Goal: Find specific page/section: Find specific page/section

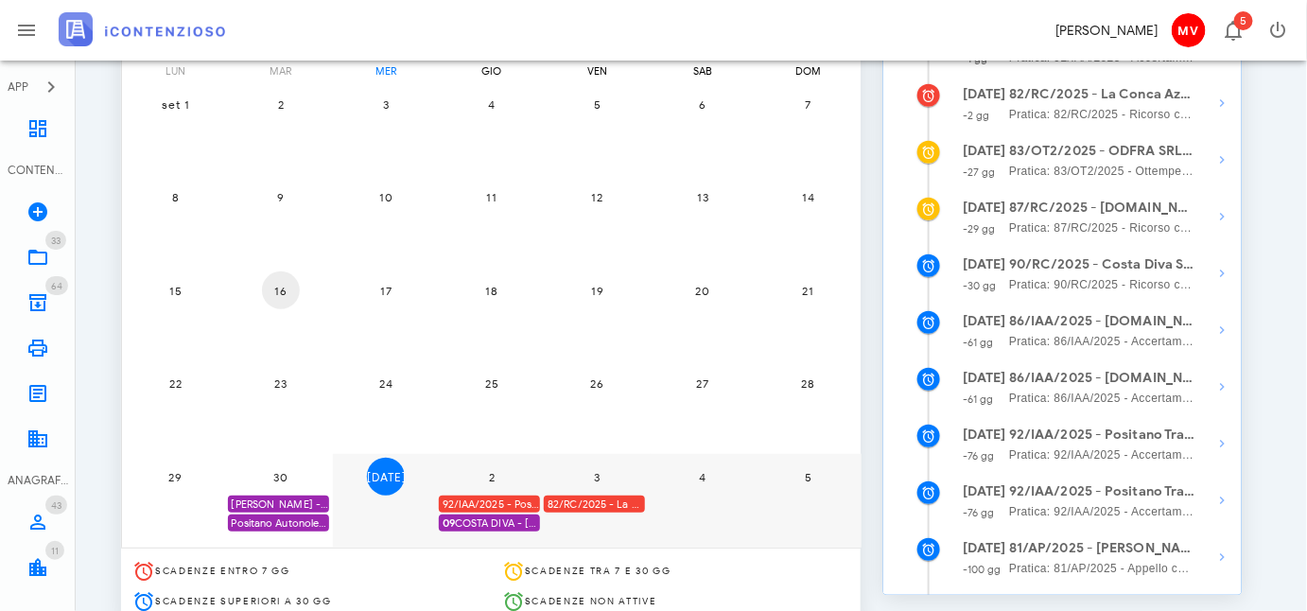
scroll to position [197, 0]
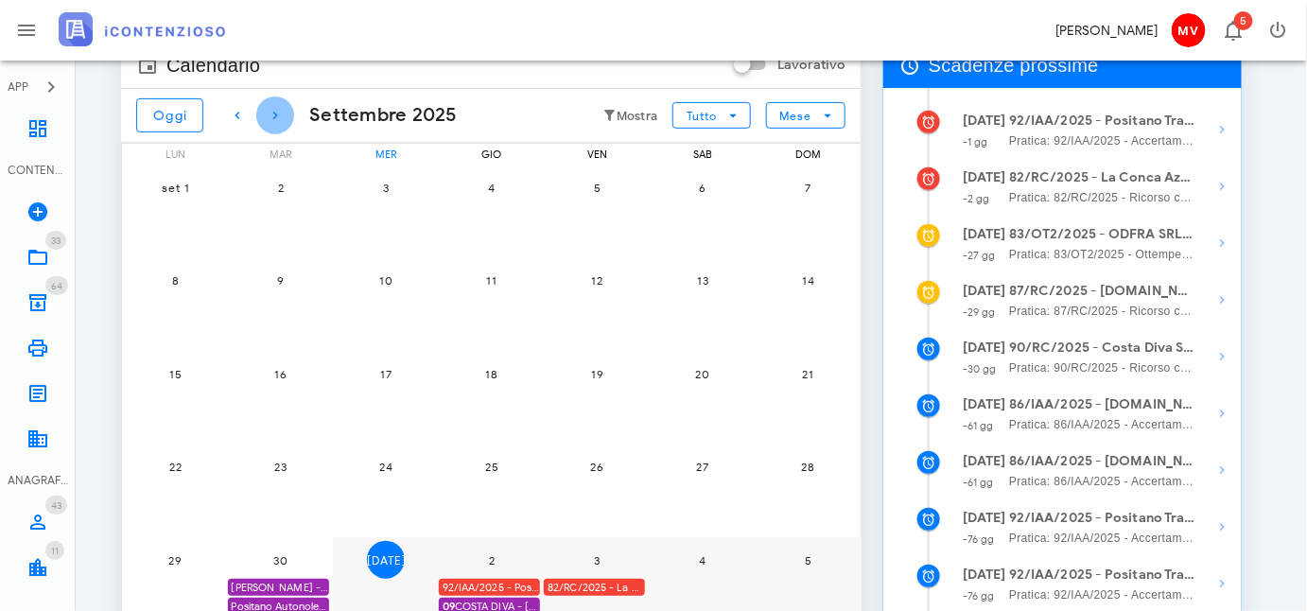
click at [274, 111] on icon "button" at bounding box center [275, 115] width 23 height 23
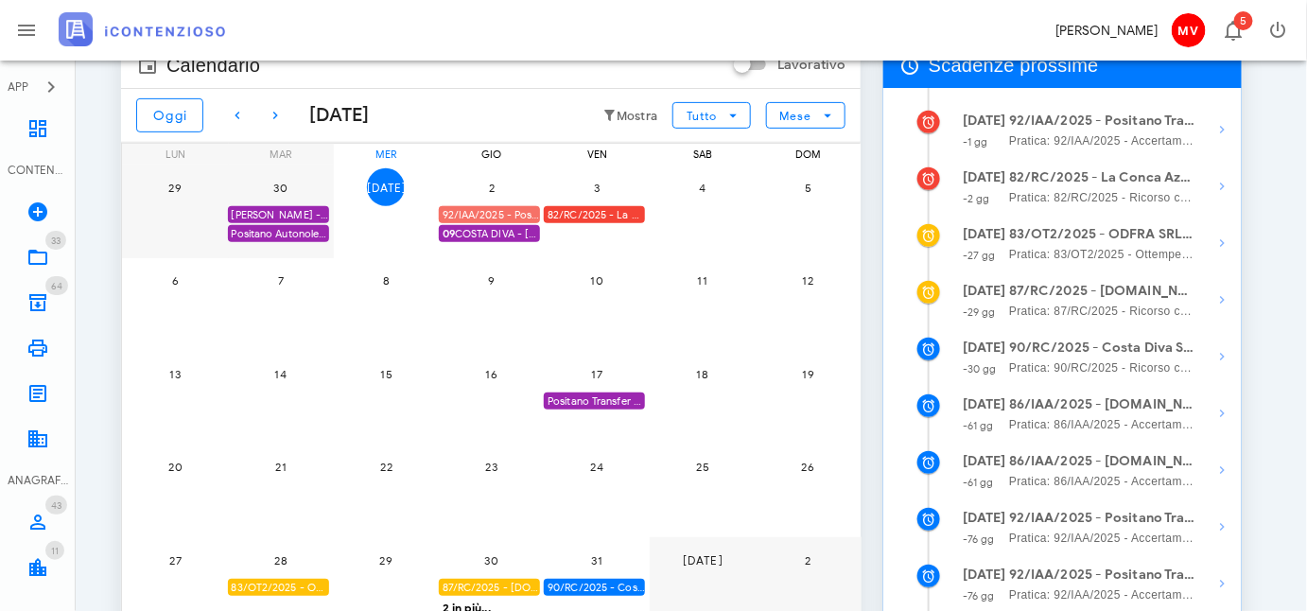
click at [482, 213] on div "92/IAA/2025 - Positano Transfer Cooperativa a.r.l. - Inviare Accertamento con A…" at bounding box center [489, 215] width 101 height 18
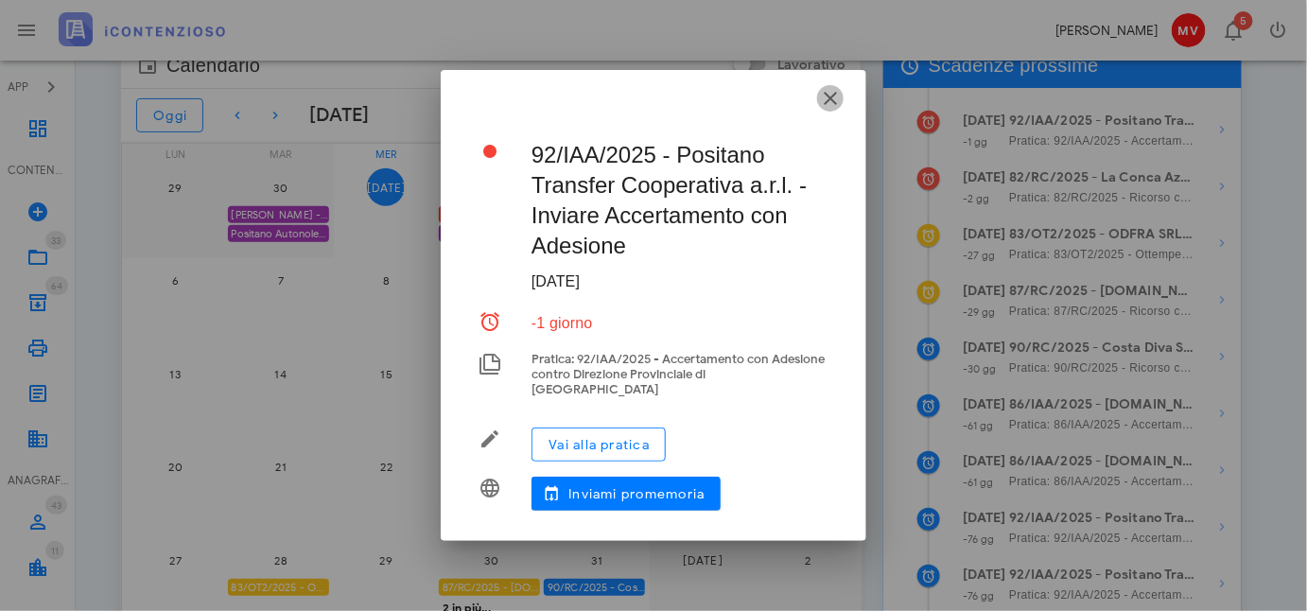
click at [834, 101] on icon "button" at bounding box center [830, 98] width 23 height 23
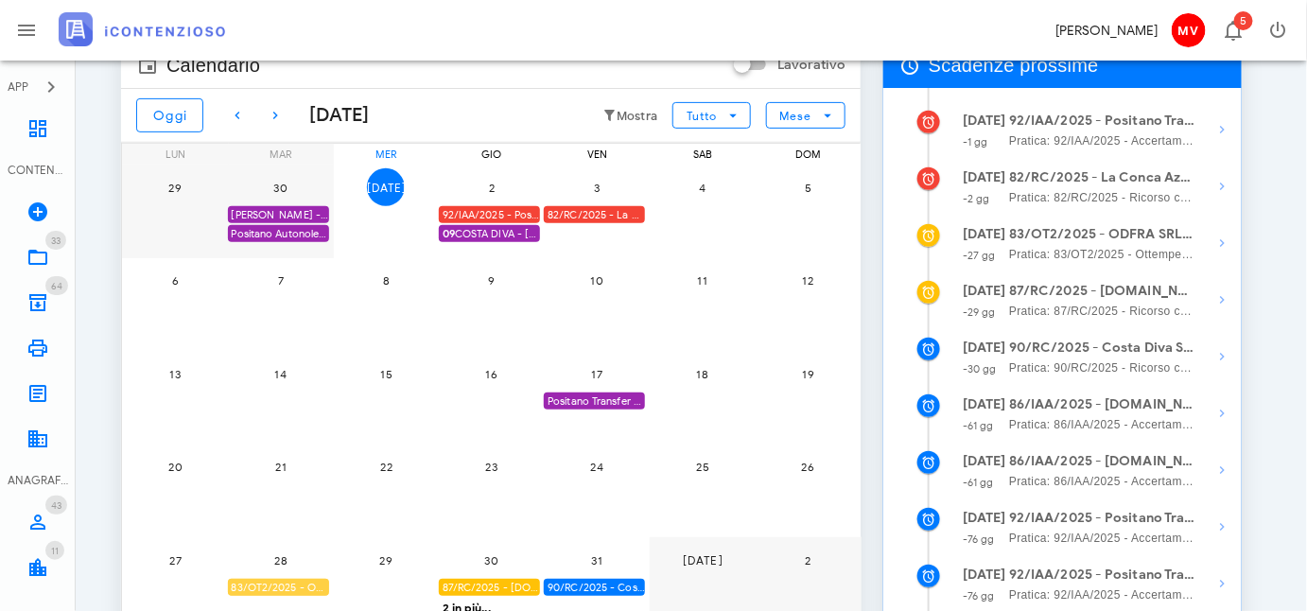
click at [288, 585] on div "83/OT2/2025 - ODFRA SRL - Depositare i documenti processuali" at bounding box center [278, 588] width 101 height 18
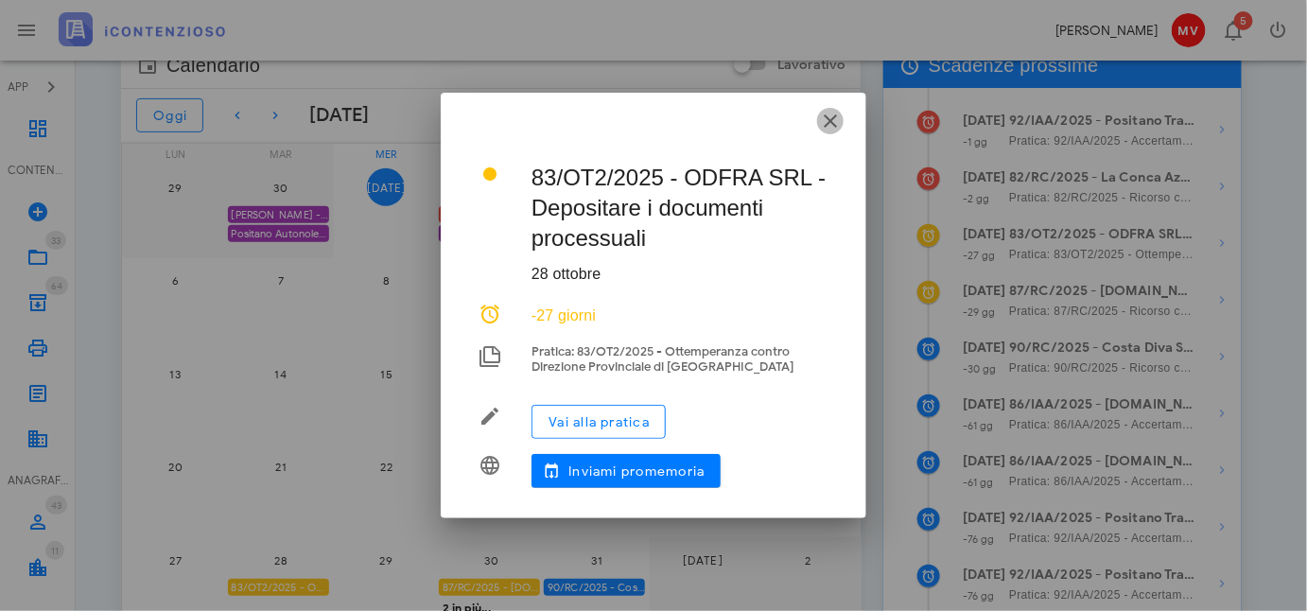
click at [830, 115] on icon "button" at bounding box center [830, 121] width 23 height 23
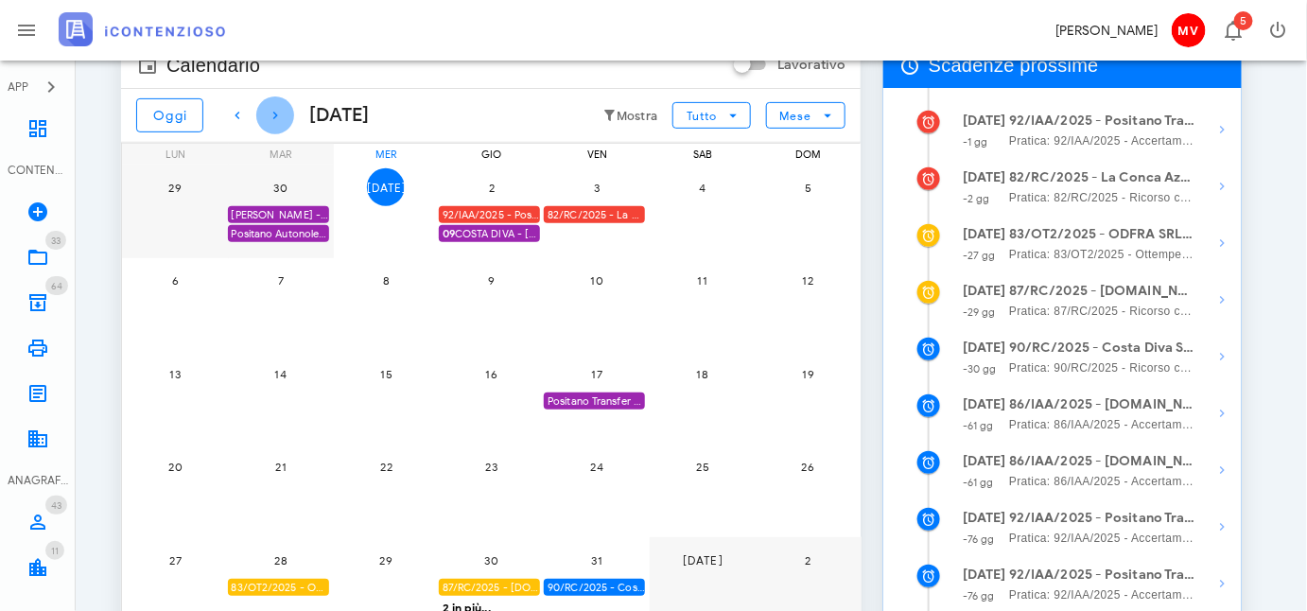
click at [268, 108] on icon "button" at bounding box center [275, 115] width 23 height 23
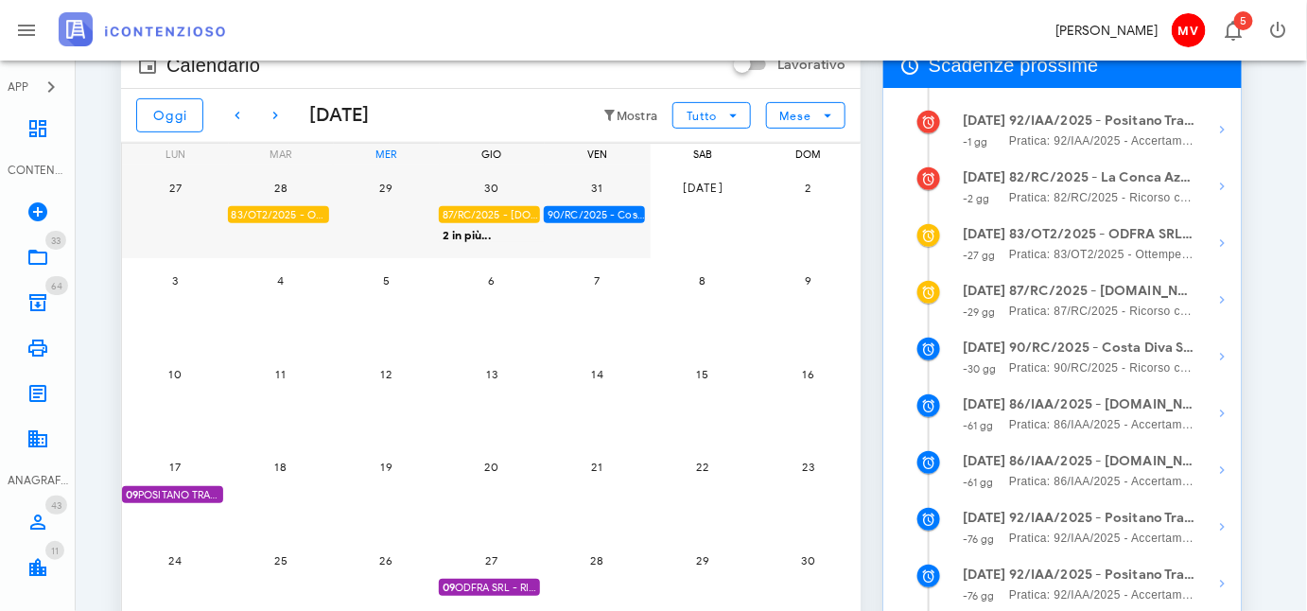
click at [480, 579] on span "09 ODFRA SRL - RIASSUNZIONE ORDINANZA CASSAZIONE IN APPELLO IVA 2006" at bounding box center [491, 588] width 97 height 18
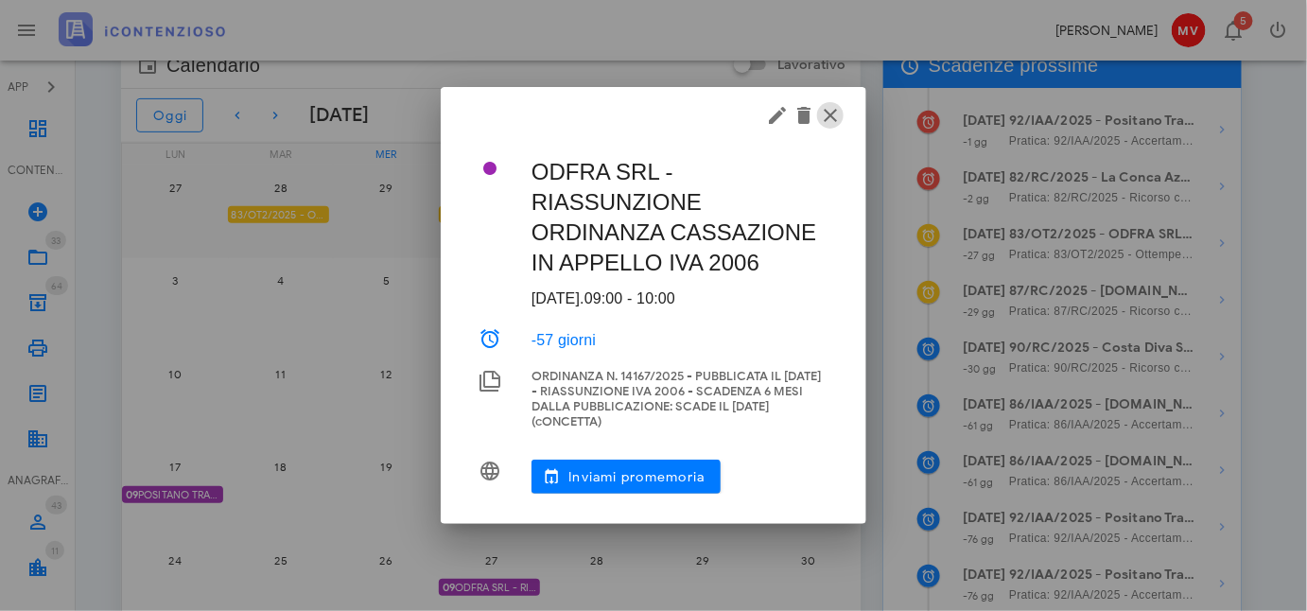
click at [841, 114] on icon "button" at bounding box center [830, 115] width 23 height 23
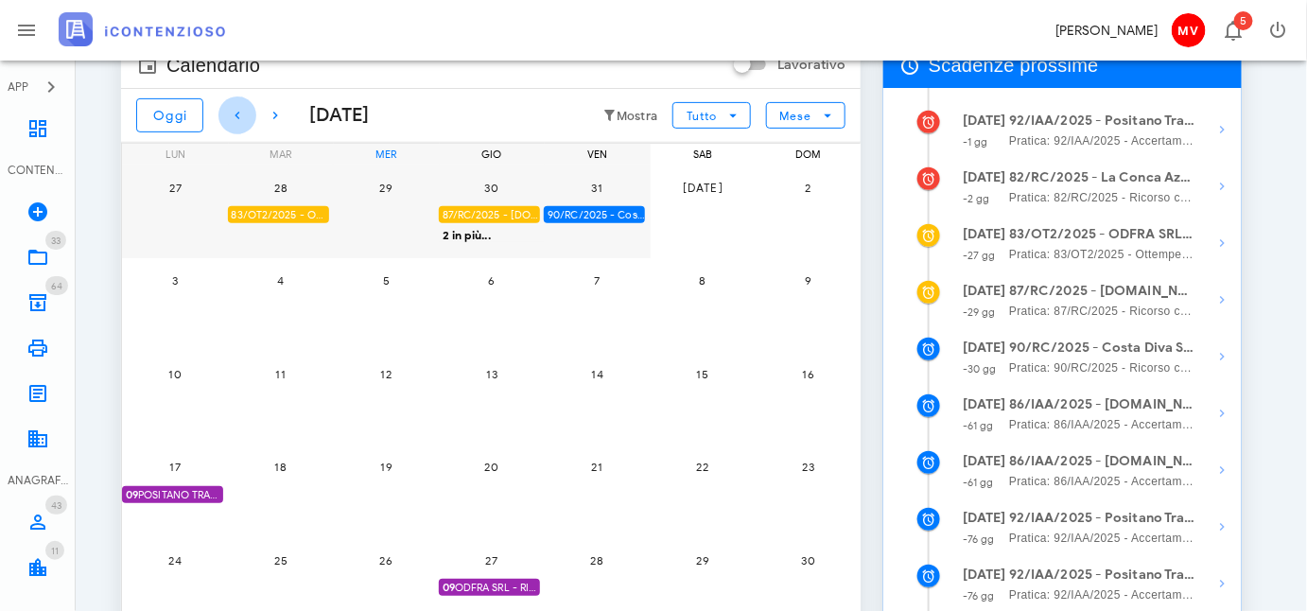
click at [236, 115] on icon "button" at bounding box center [237, 115] width 23 height 23
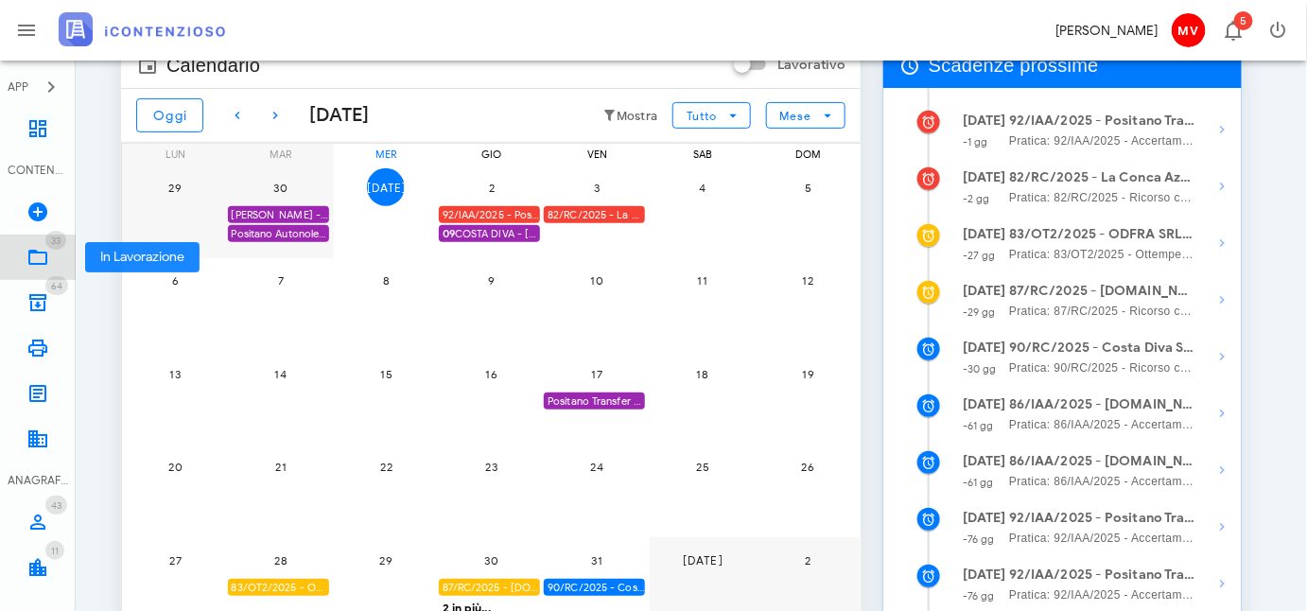
click at [32, 254] on icon at bounding box center [37, 257] width 23 height 23
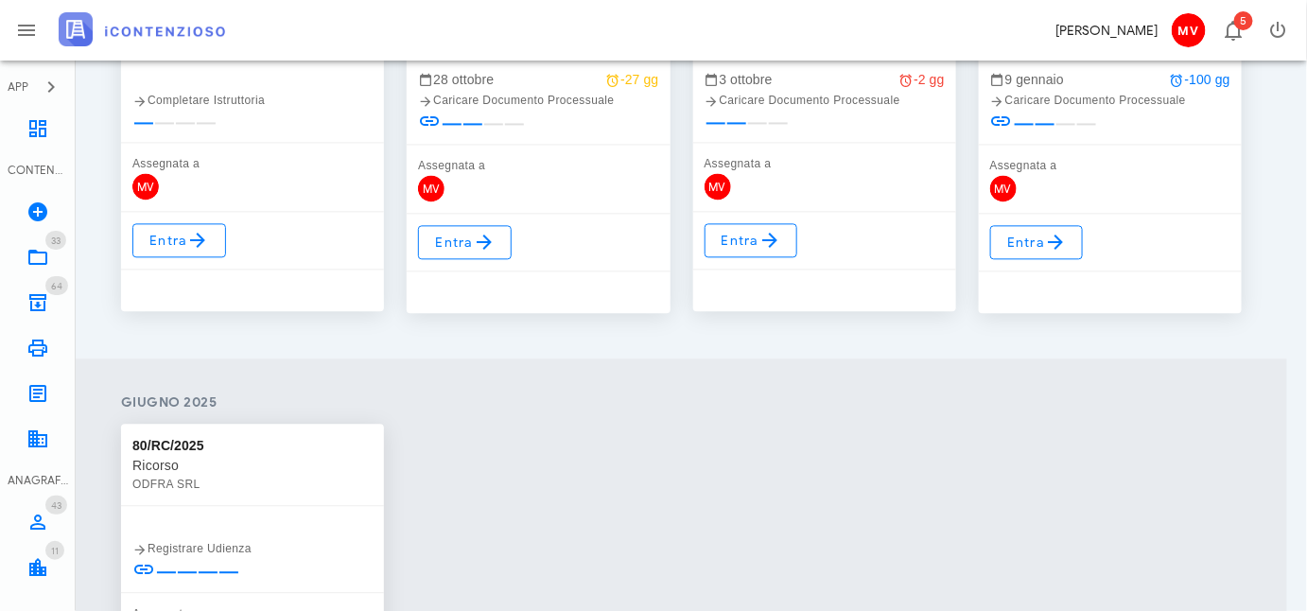
scroll to position [1461, 0]
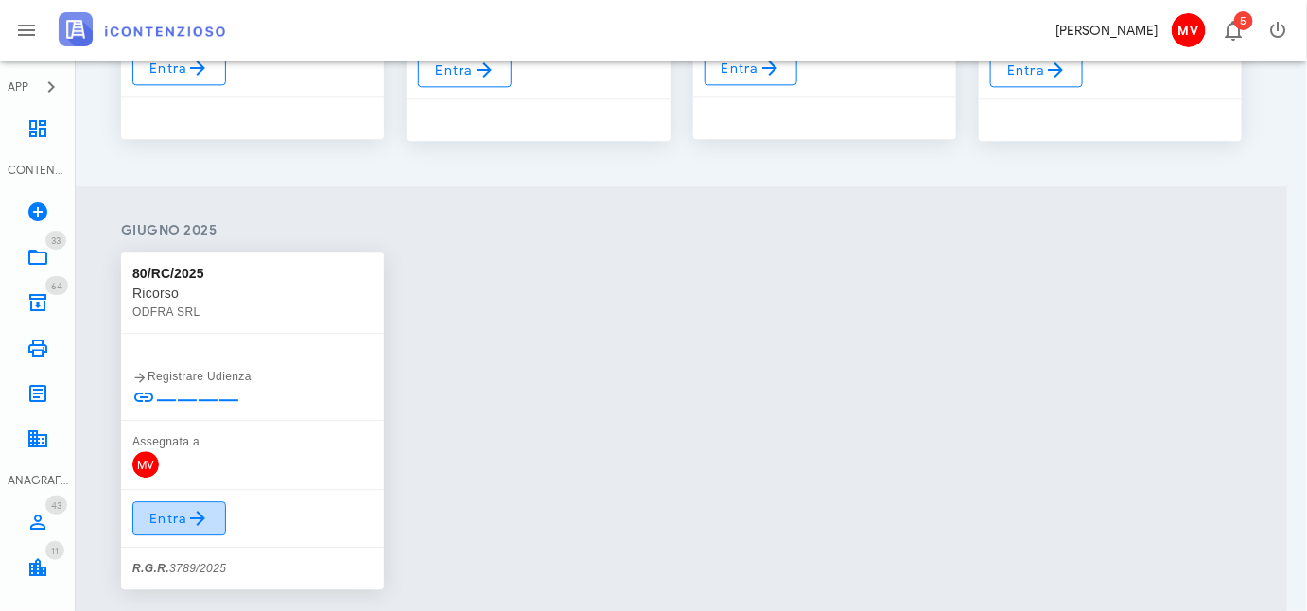
click at [175, 509] on span "Entra" at bounding box center [179, 518] width 61 height 23
